Goal: Task Accomplishment & Management: Use online tool/utility

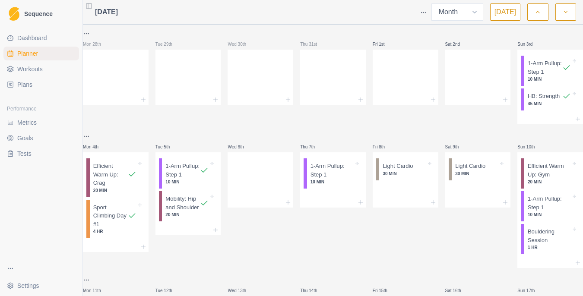
select select "month"
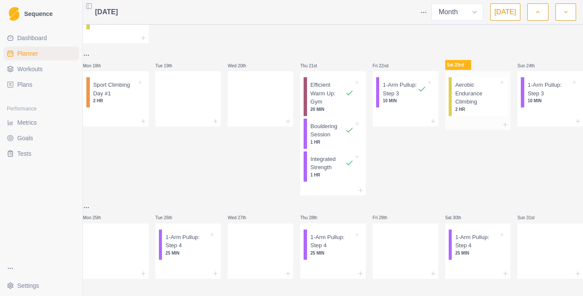
click at [474, 92] on p "Aerobic Endurance Climbing" at bounding box center [476, 93] width 43 height 25
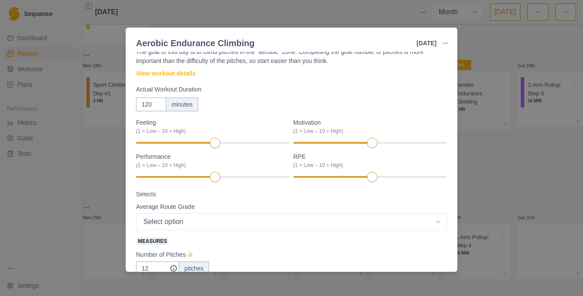
scroll to position [0, 0]
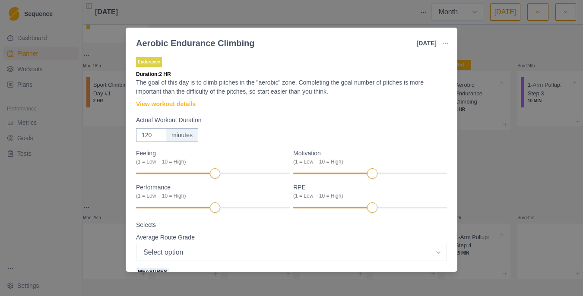
click at [467, 142] on div "Aerobic Endurance Climbing [DATE] Link To Goal View Workout Metrics Edit Origin…" at bounding box center [291, 148] width 583 height 296
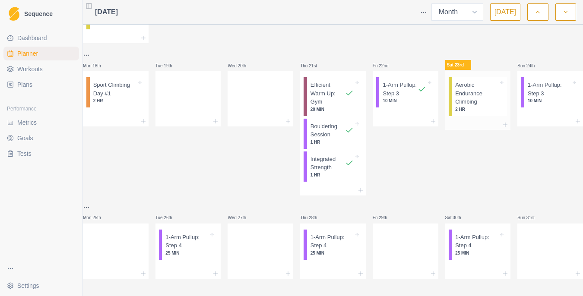
click at [474, 106] on p "2 HR" at bounding box center [476, 109] width 43 height 6
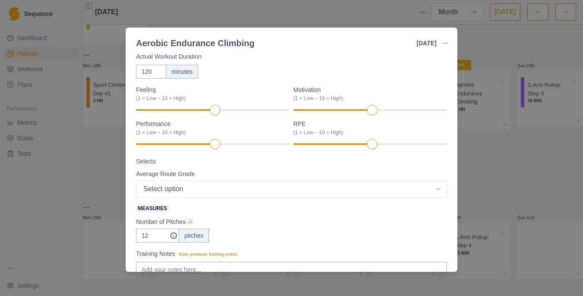
scroll to position [61, 0]
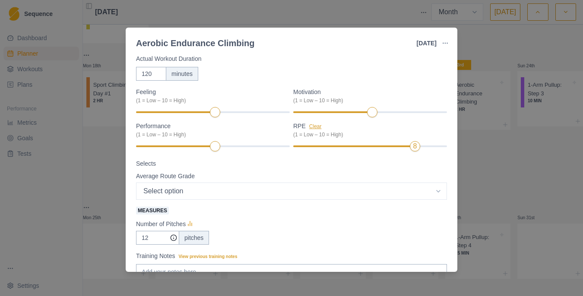
click at [312, 127] on button "Clear" at bounding box center [315, 127] width 13 height 6
click at [407, 116] on div "Motivation Clear (1 = Low – 10 = High) 6" at bounding box center [370, 103] width 154 height 31
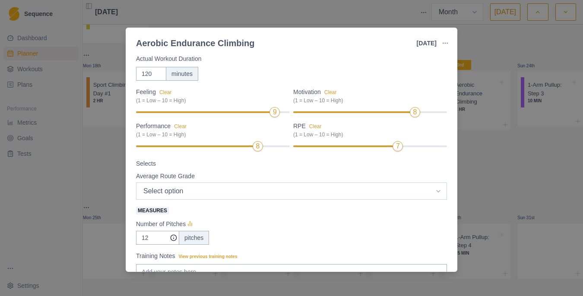
click at [250, 191] on select "Select option 5.6 5.7 5.8 5.9 5.10a 5.10b 5.10c 5.10d 5.11a 5.11b 5.11c 5.11d 5…" at bounding box center [291, 191] width 311 height 17
select select "8"
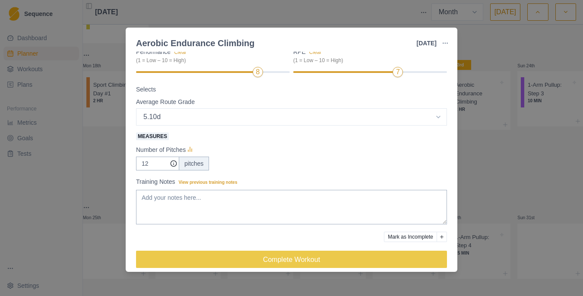
scroll to position [144, 0]
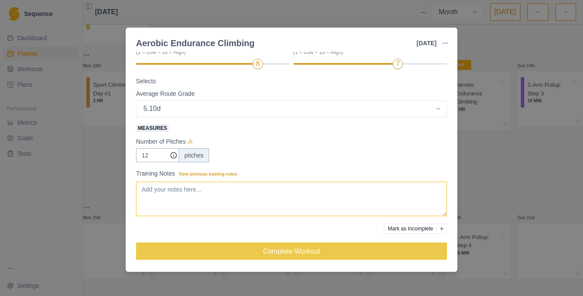
click at [192, 193] on textarea "Training Notes View previous training notes" at bounding box center [291, 199] width 311 height 35
type textarea "5"
type textarea "5.10a-5.11c"
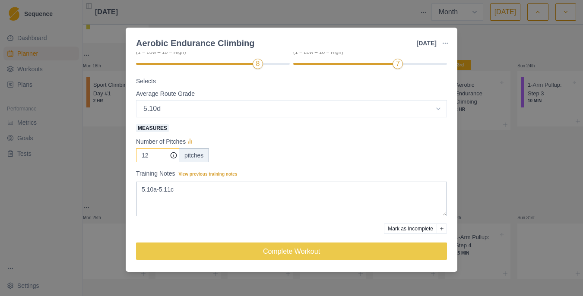
click at [156, 158] on input "12" at bounding box center [157, 156] width 43 height 14
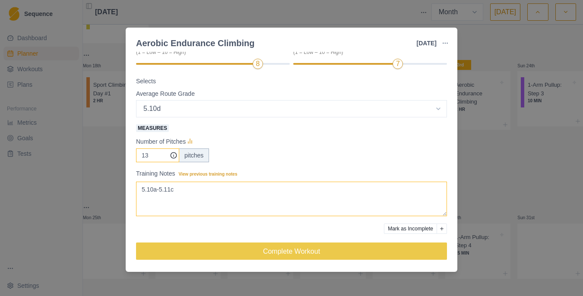
type input "13"
click at [196, 184] on textarea "5.10a-5.11c" at bounding box center [291, 199] width 311 height 35
click at [196, 187] on textarea "5.10a-5.11c" at bounding box center [291, 199] width 311 height 35
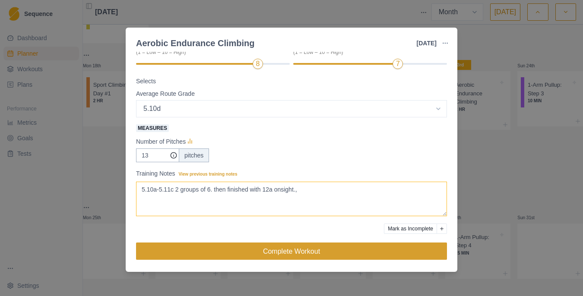
type textarea "5.10a-5.11c 2 groups of 6. then finished with 12a onsight.,"
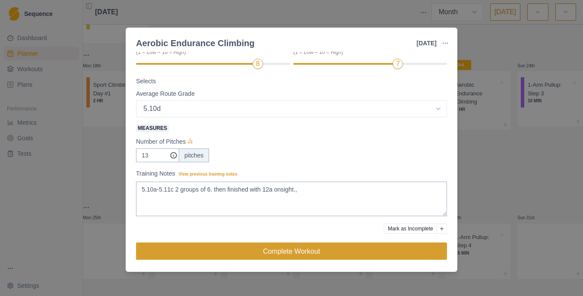
click at [253, 253] on button "Complete Workout" at bounding box center [291, 251] width 311 height 17
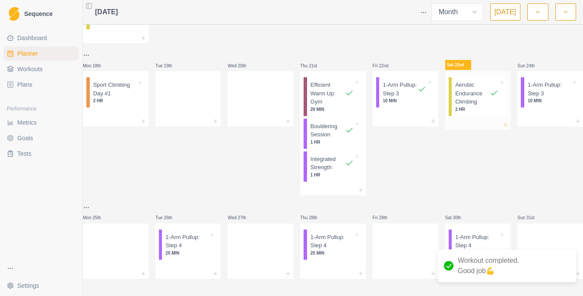
click at [502, 124] on icon at bounding box center [505, 124] width 7 height 7
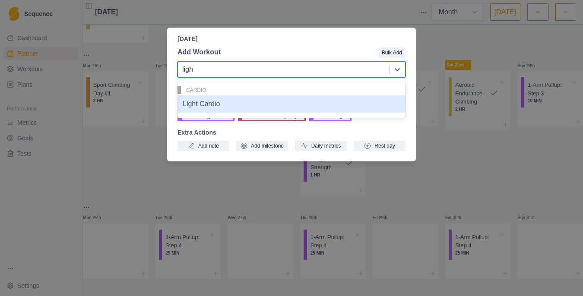
type input "light"
click at [209, 109] on div "Light Cardio" at bounding box center [292, 103] width 228 height 17
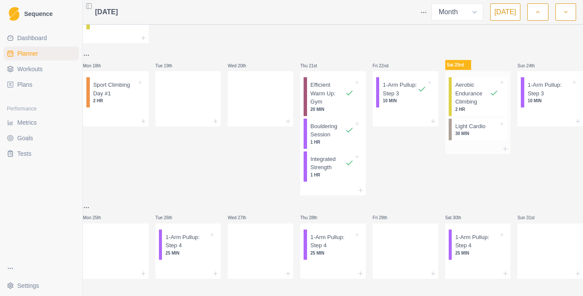
click at [473, 123] on p "Light Cardio" at bounding box center [470, 126] width 30 height 9
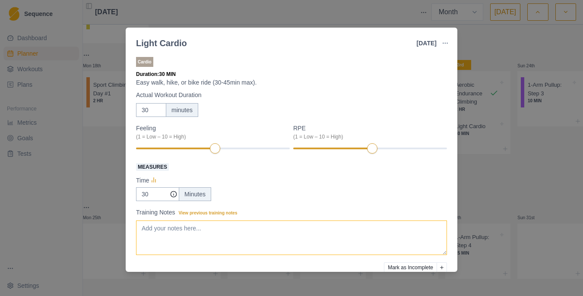
click at [216, 235] on textarea "Training Notes View previous training notes" at bounding box center [291, 238] width 311 height 35
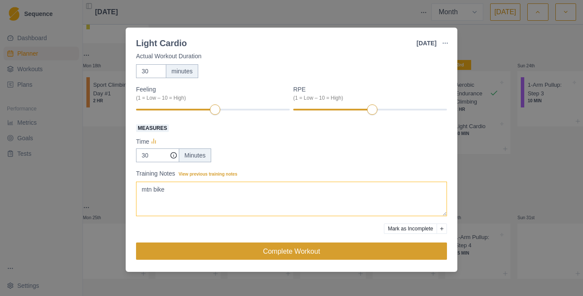
type textarea "mtn bike"
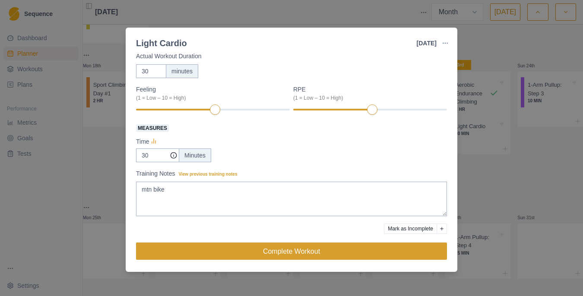
click at [298, 250] on button "Complete Workout" at bounding box center [291, 251] width 311 height 17
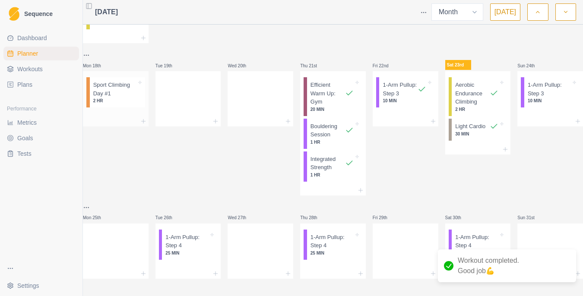
click at [132, 100] on p "2 HR" at bounding box center [114, 101] width 43 height 6
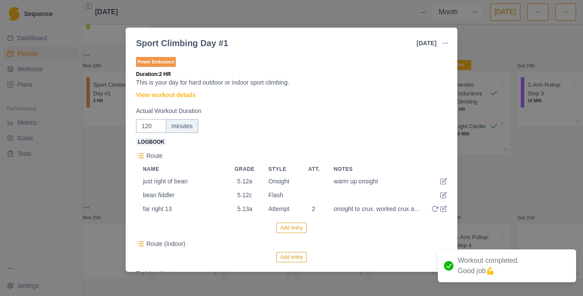
scroll to position [102, 0]
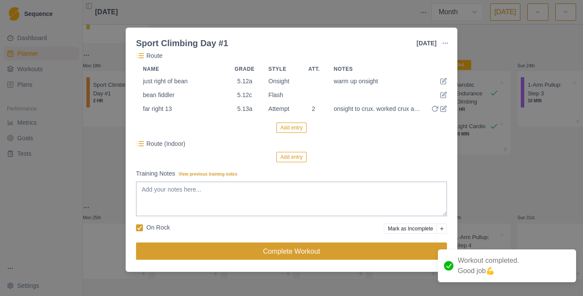
click at [287, 247] on button "Complete Workout" at bounding box center [291, 251] width 311 height 17
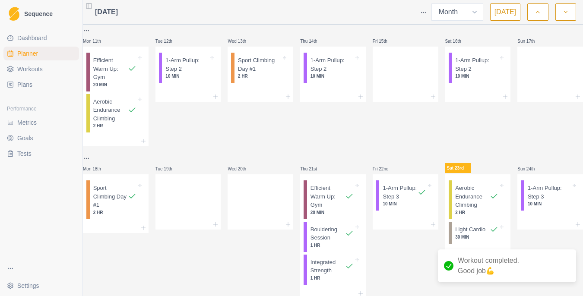
scroll to position [248, 0]
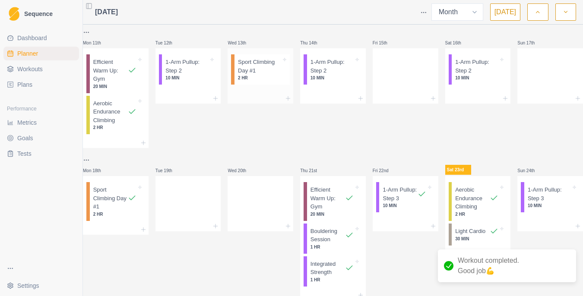
click at [275, 75] on p "Sport Climbing Day #1" at bounding box center [259, 66] width 43 height 17
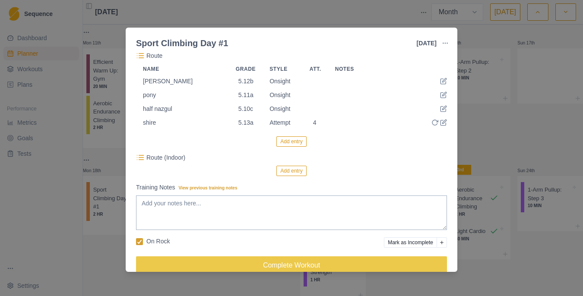
scroll to position [116, 0]
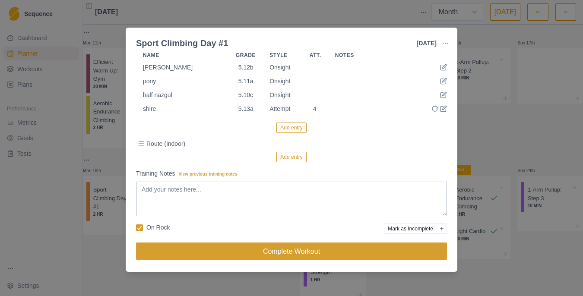
click at [296, 256] on button "Complete Workout" at bounding box center [291, 251] width 311 height 17
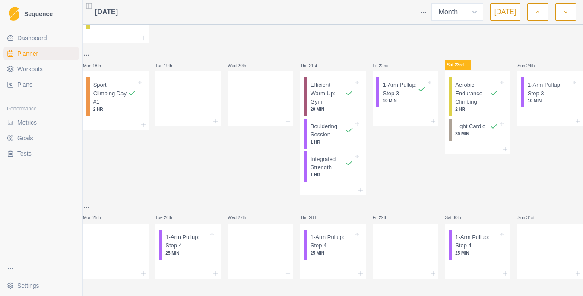
scroll to position [385, 0]
